Goal: Contribute content

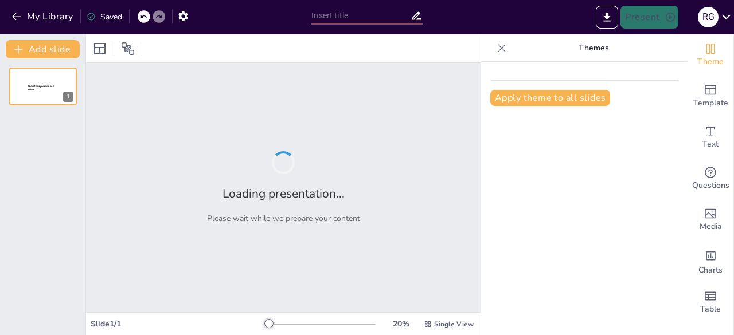
type input "Enhancing Listening and Reading Comprehension Skills: A One-Week Lesson Plan"
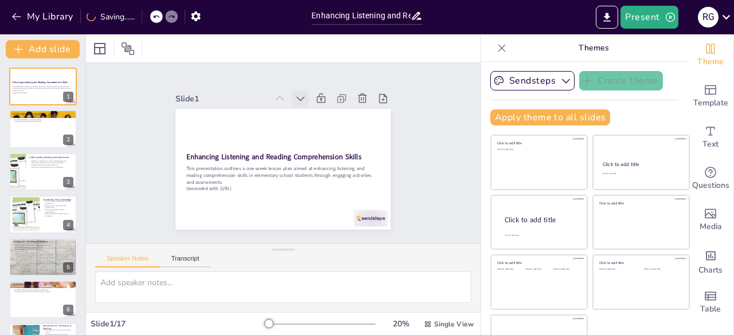
click at [295, 93] on icon at bounding box center [300, 98] width 11 height 11
checkbox input "true"
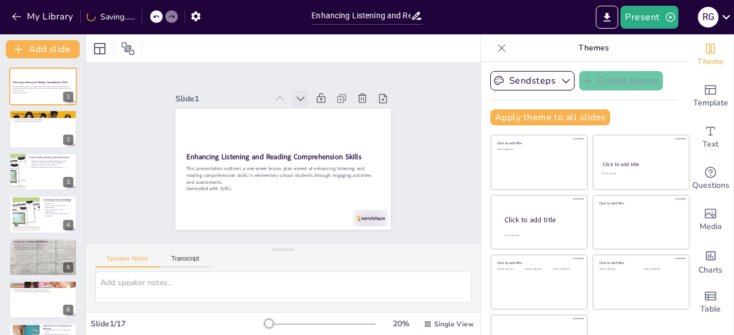
checkbox input "true"
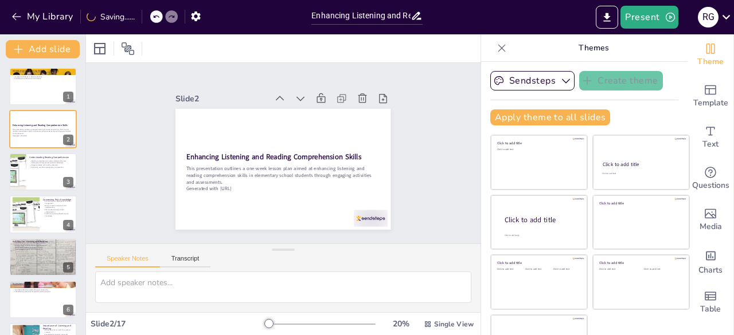
checkbox input "true"
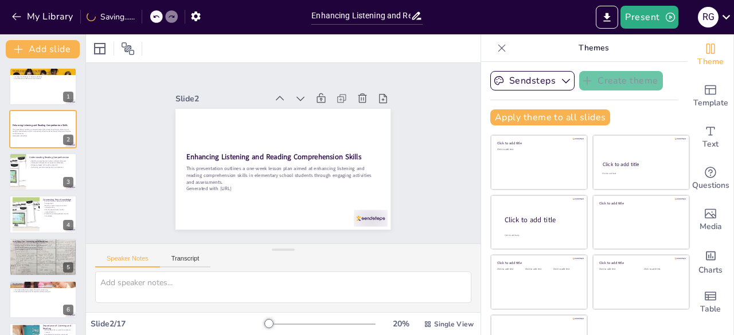
checkbox input "true"
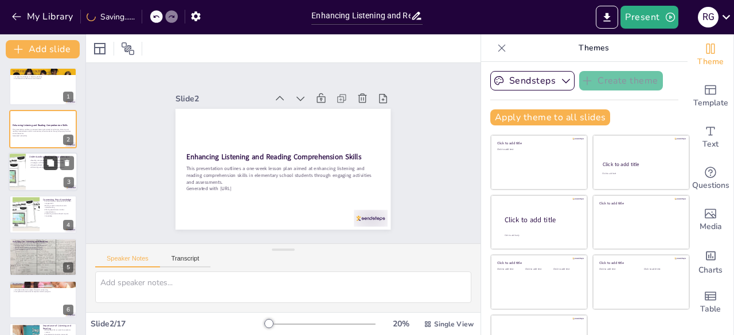
checkbox input "true"
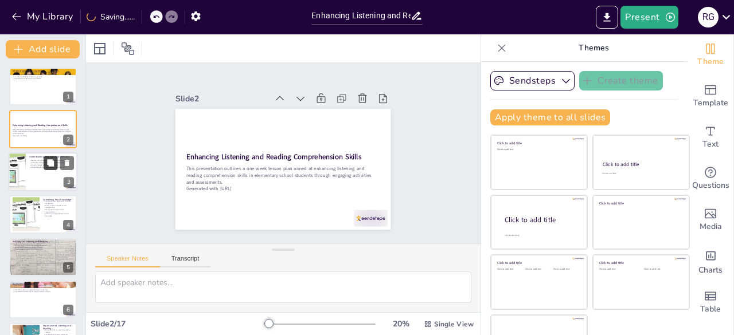
checkbox input "true"
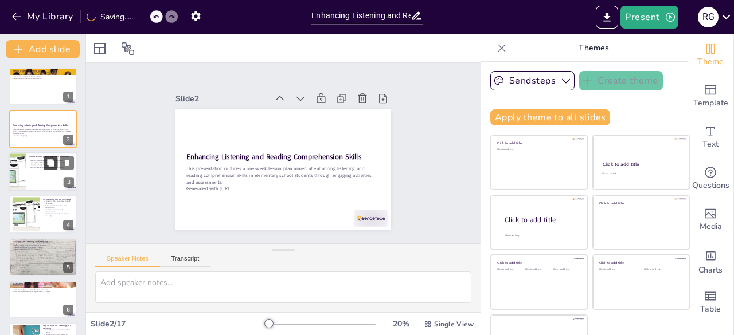
click at [55, 165] on button at bounding box center [51, 163] width 14 height 14
type textarea "Comprehension is the ultimate goal of reading. By ensuring that students unders…"
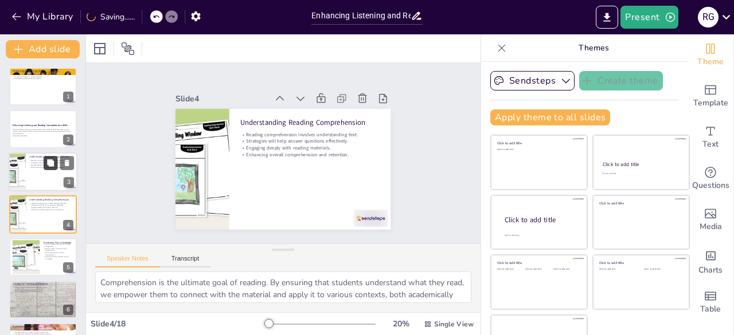
checkbox input "true"
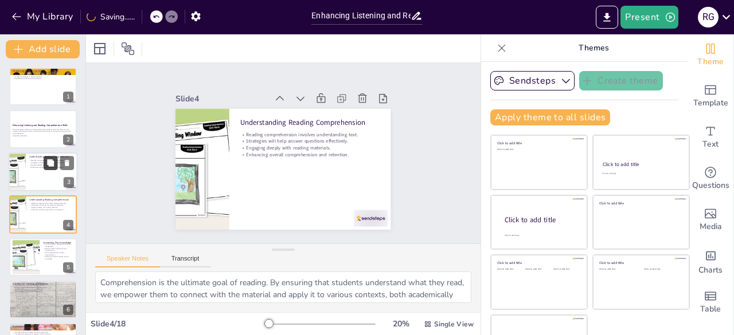
scroll to position [17, 0]
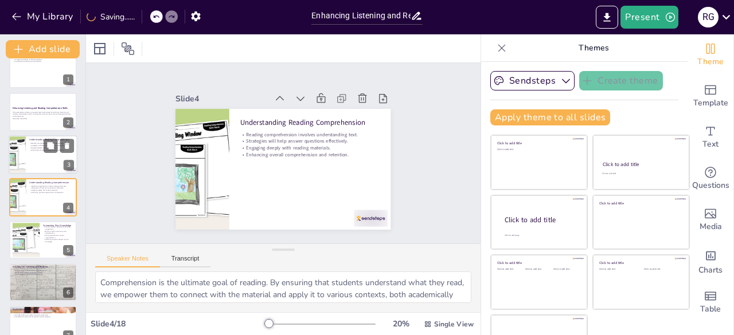
click at [32, 159] on div at bounding box center [43, 154] width 69 height 39
checkbox input "true"
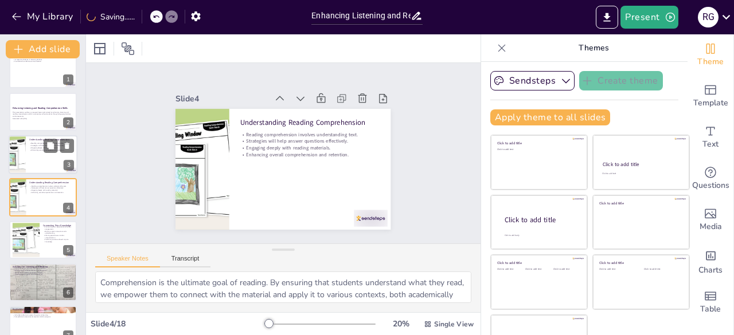
checkbox input "true"
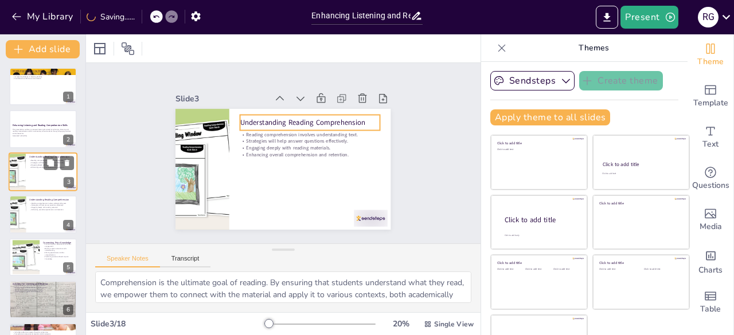
checkbox input "true"
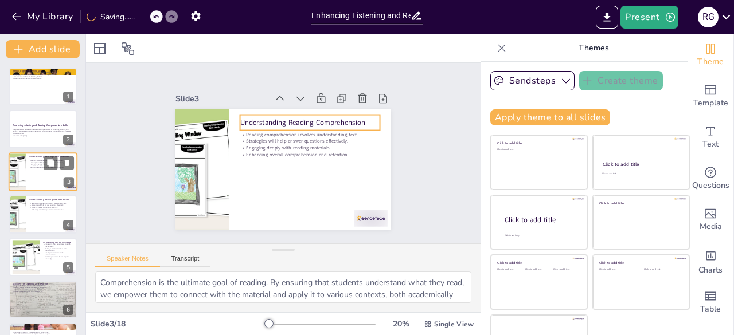
checkbox input "true"
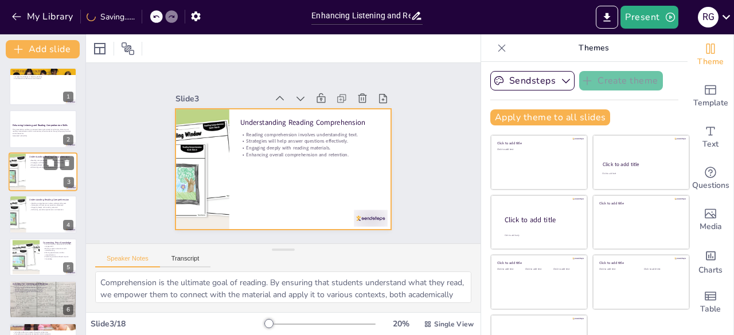
click at [32, 181] on div at bounding box center [43, 172] width 69 height 39
checkbox input "true"
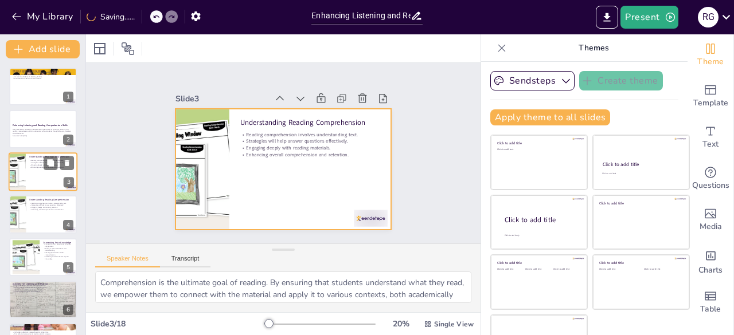
checkbox input "true"
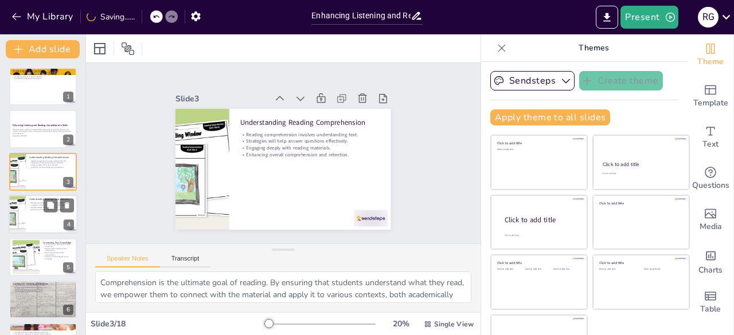
checkbox input "true"
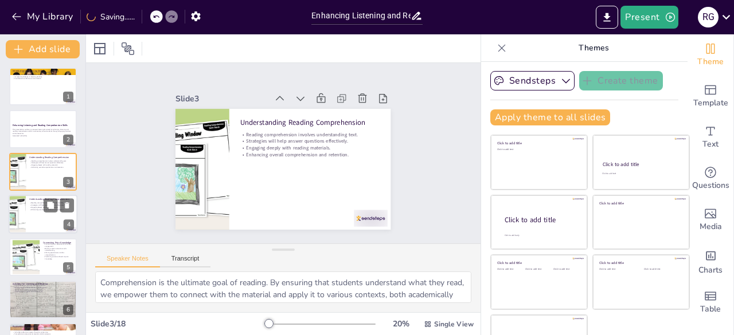
checkbox input "true"
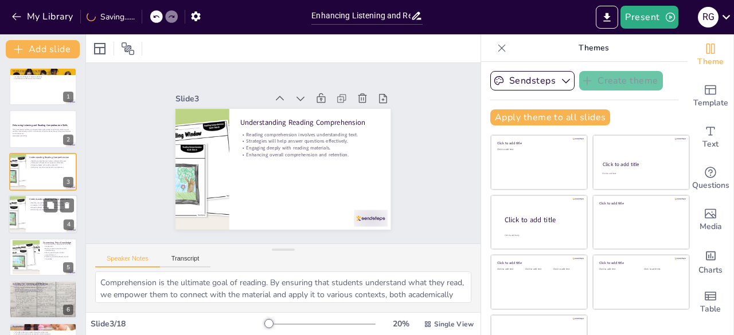
checkbox input "true"
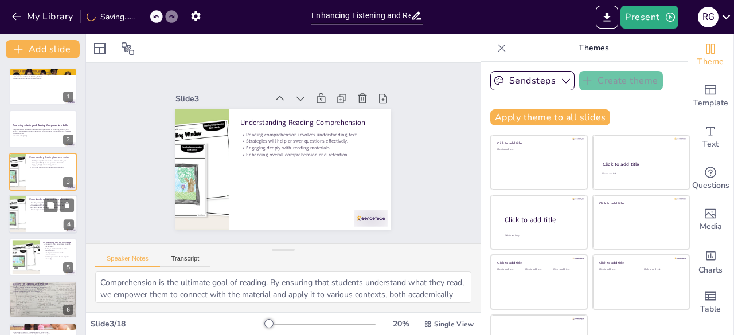
checkbox input "true"
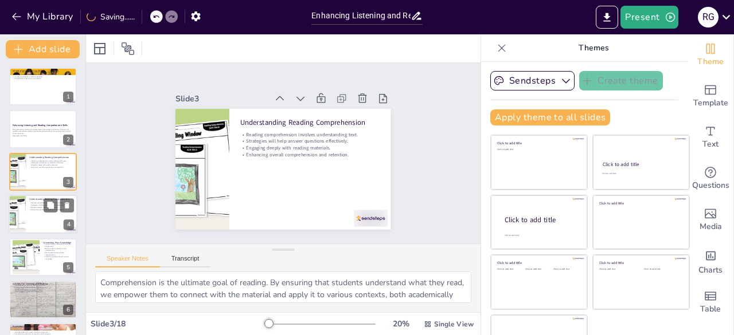
click at [37, 210] on p "Enhancing overall comprehension and retention." at bounding box center [51, 210] width 45 height 2
checkbox input "true"
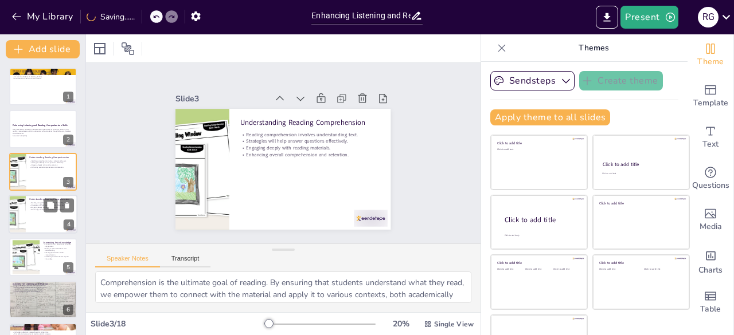
checkbox input "true"
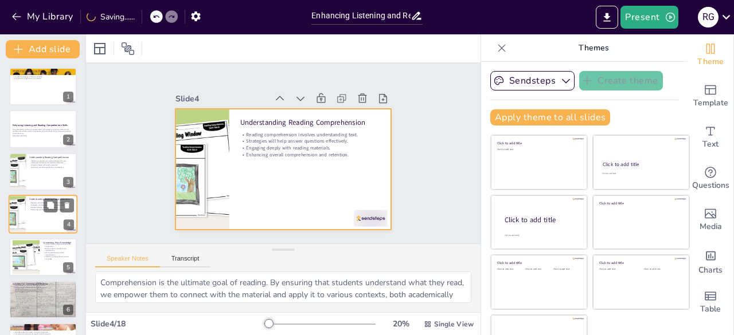
scroll to position [17, 0]
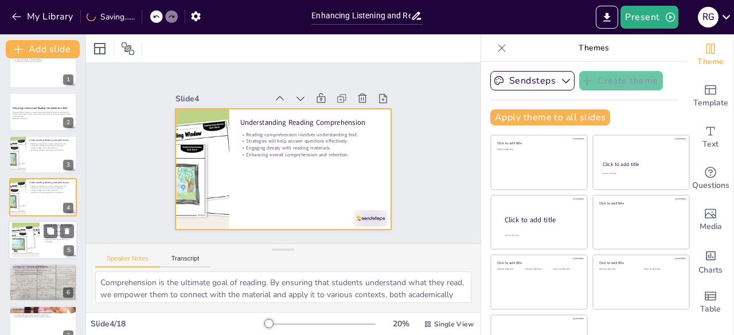
checkbox input "true"
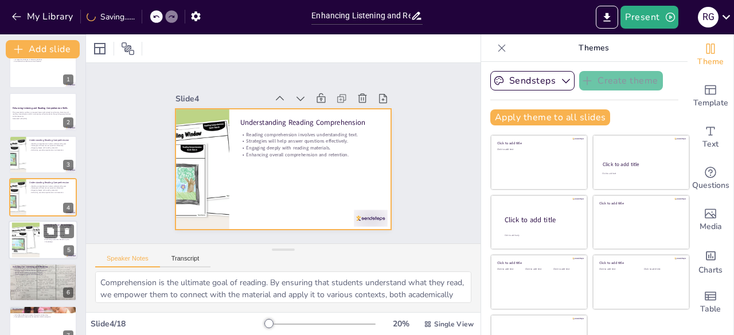
checkbox input "true"
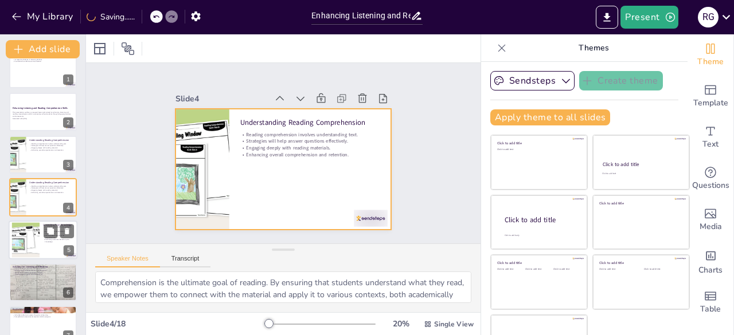
checkbox input "true"
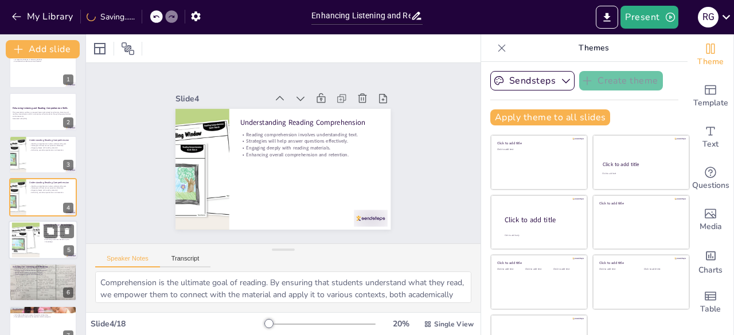
click at [38, 239] on div at bounding box center [26, 239] width 67 height 35
type textarea "Engaging students by connecting their prior knowledge to new information is a p…"
checkbox input "true"
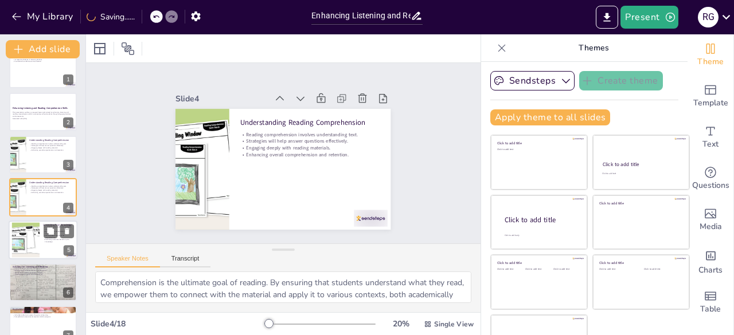
checkbox input "true"
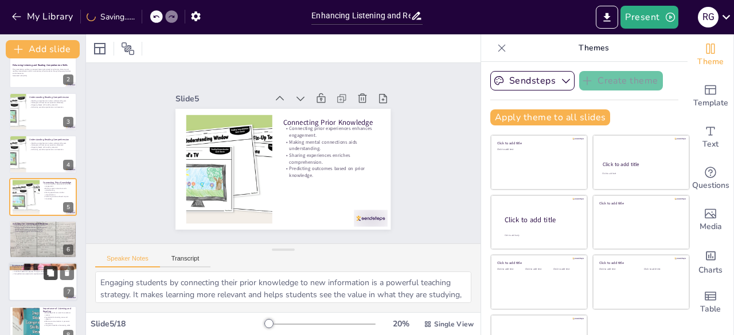
checkbox input "true"
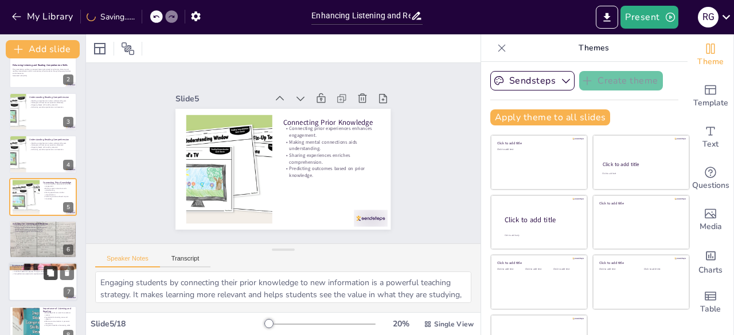
checkbox input "true"
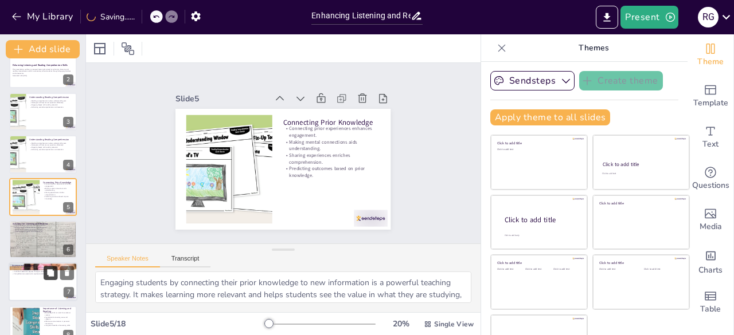
checkbox input "true"
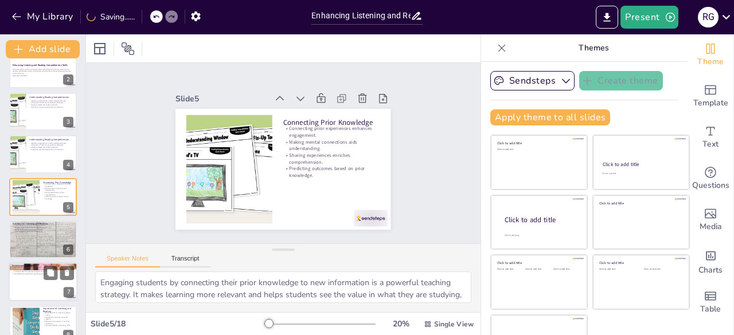
checkbox input "true"
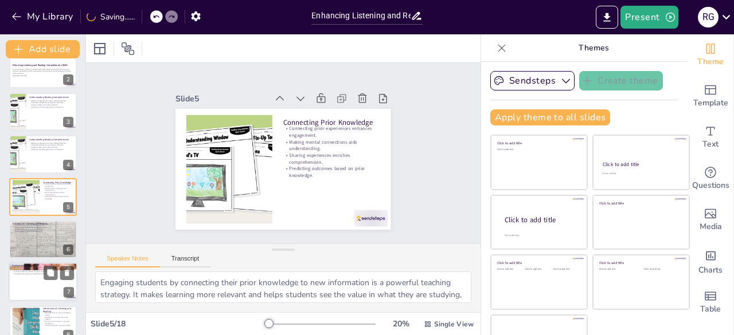
click at [47, 284] on div at bounding box center [43, 282] width 69 height 39
type textarea "Quizzes are an efficient way to gauge students' understanding of the material. …"
checkbox input "true"
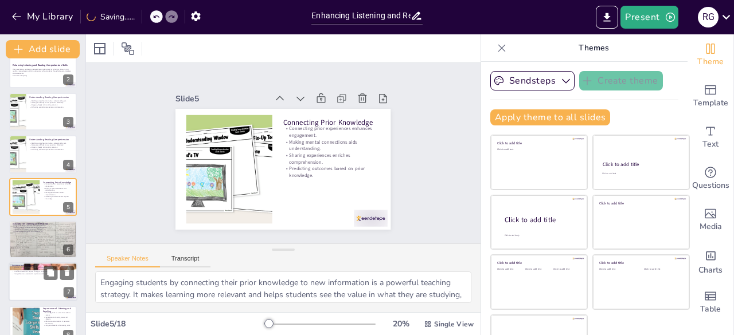
checkbox input "true"
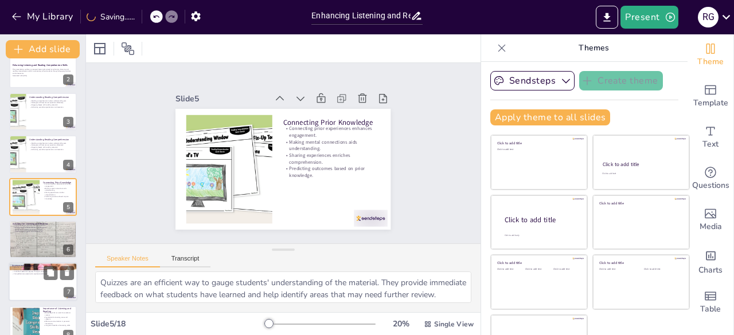
checkbox input "true"
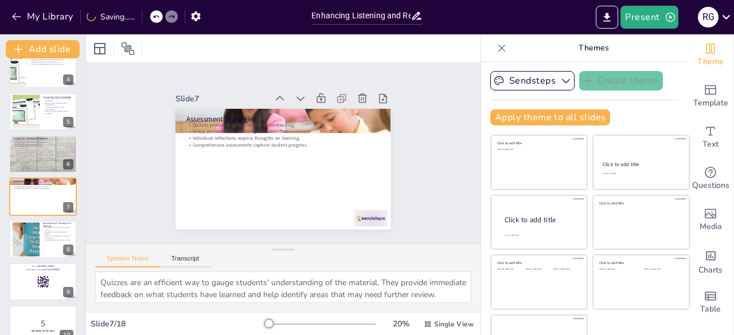
checkbox input "true"
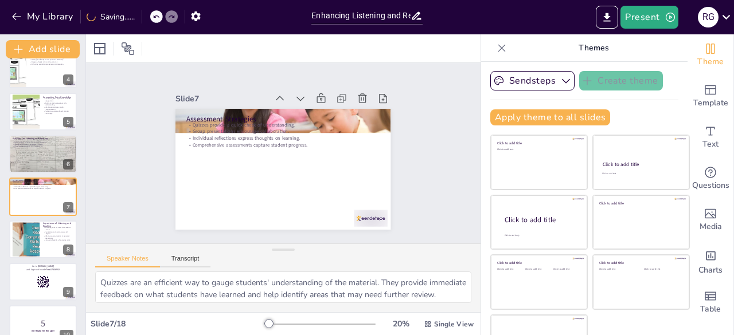
checkbox input "true"
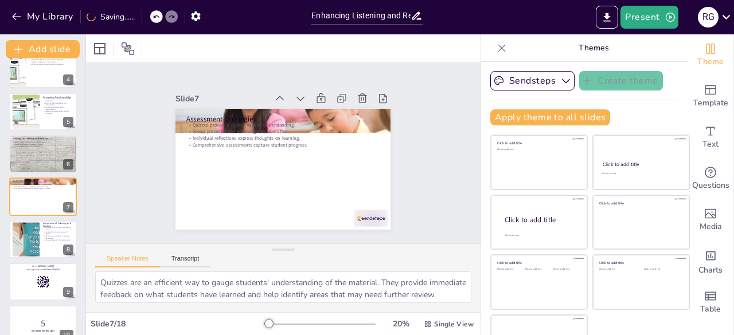
checkbox input "true"
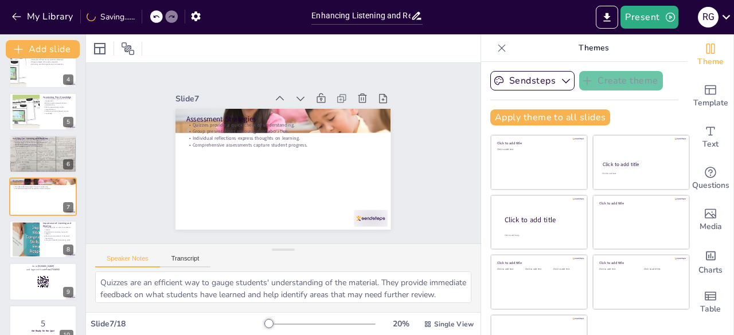
checkbox input "true"
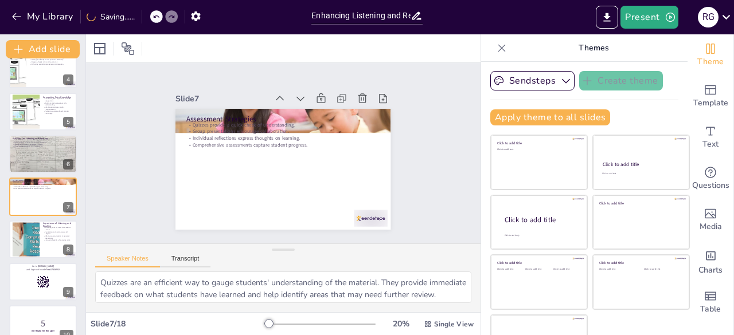
checkbox input "true"
